Goal: Check status: Check status

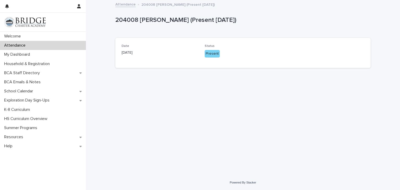
click at [30, 49] on div "Attendance" at bounding box center [43, 45] width 86 height 9
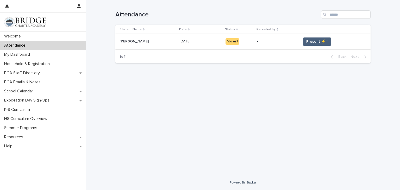
click at [309, 41] on span "Present ⚡ *" at bounding box center [317, 41] width 22 height 5
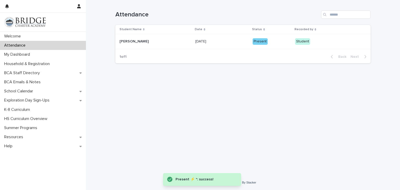
click at [255, 38] on div "Present" at bounding box center [260, 41] width 15 height 7
